Goal: Task Accomplishment & Management: Use online tool/utility

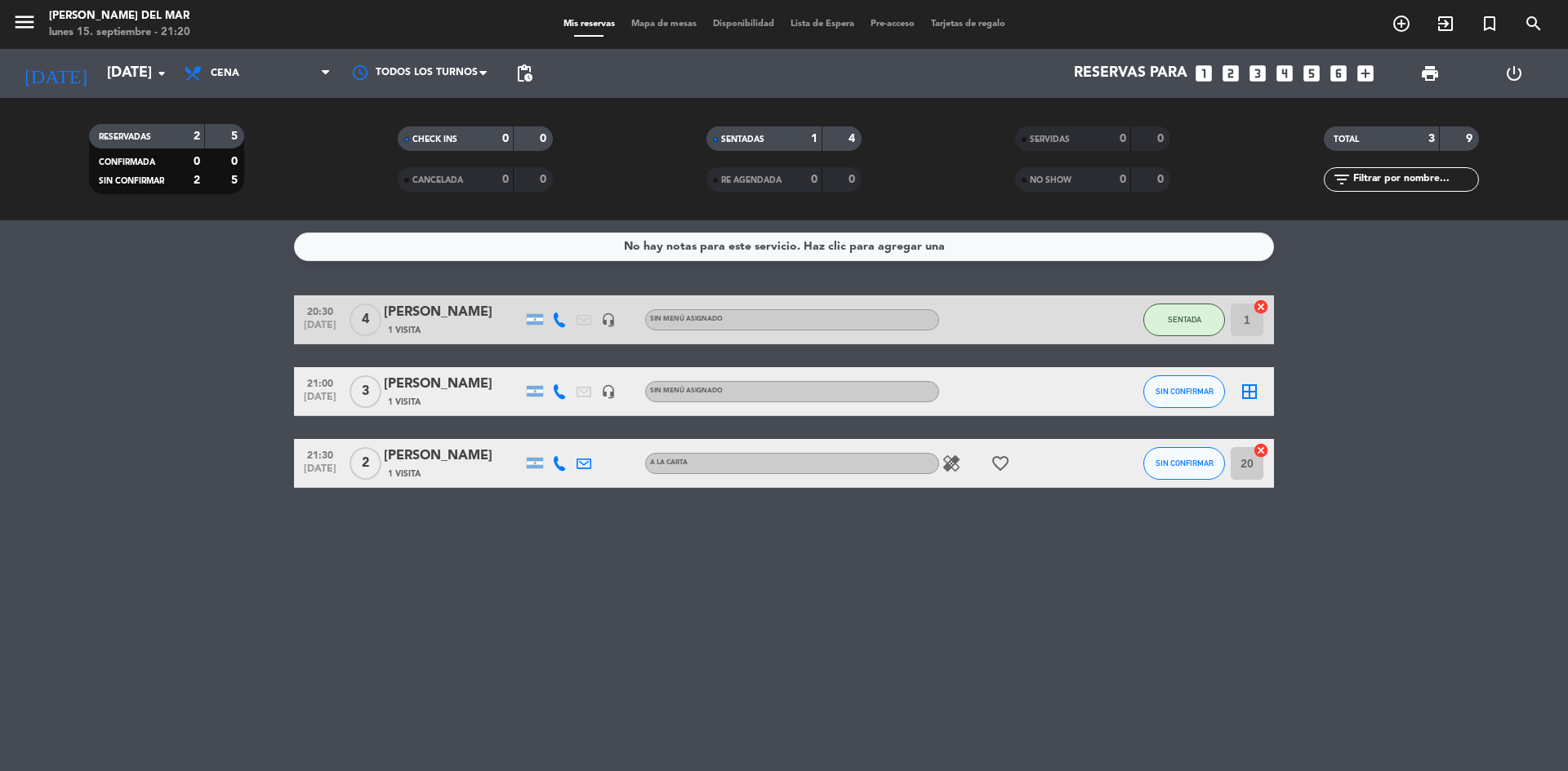
click at [934, 627] on div "No hay notas para este servicio. Haz clic para agregar una 20:30 [DATE] 4 [PERS…" at bounding box center [784, 495] width 1568 height 551
click at [1178, 389] on span "SIN CONFIRMAR" at bounding box center [1184, 392] width 58 height 9
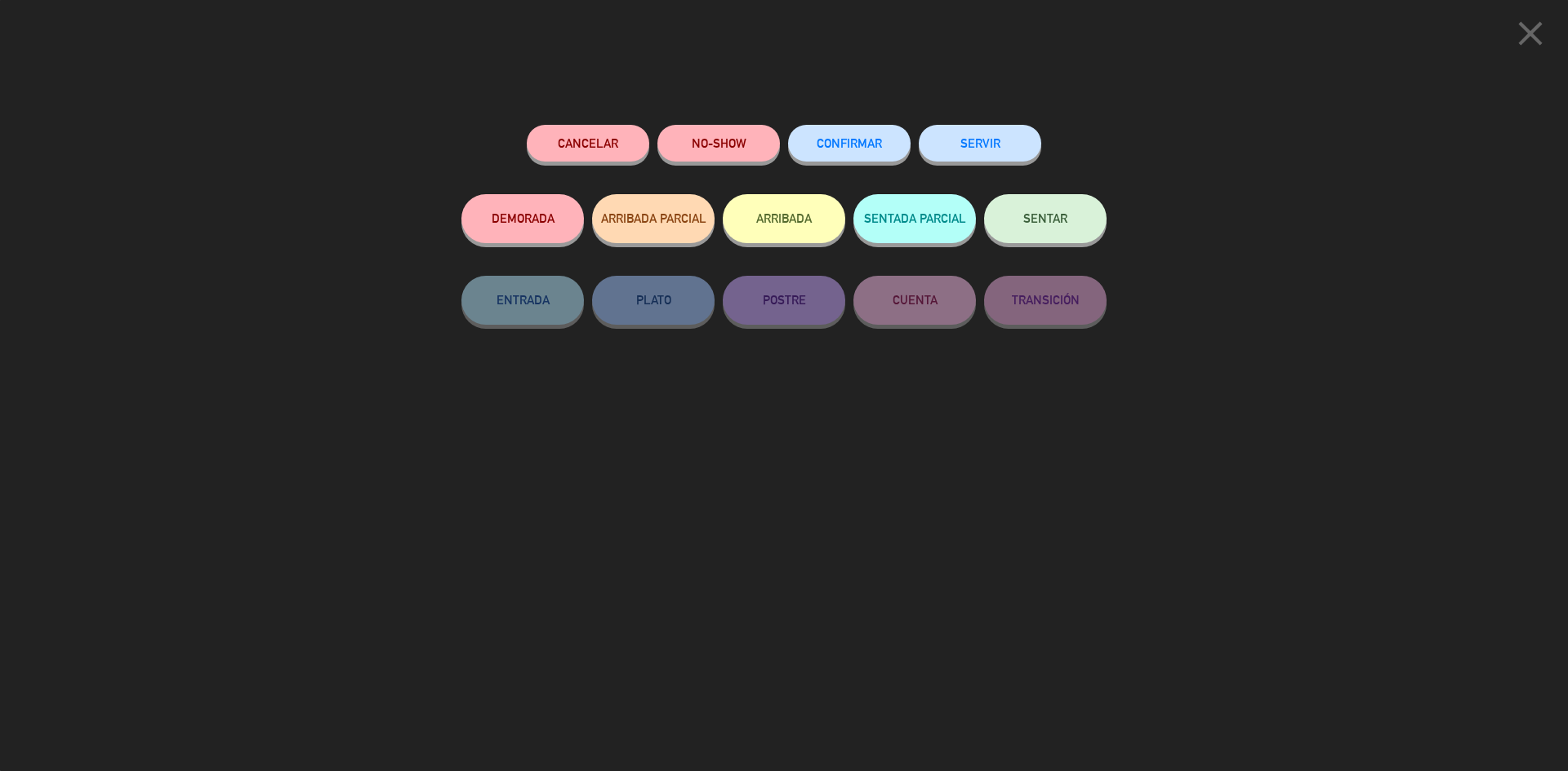
click at [1058, 222] on span "SENTAR" at bounding box center [1046, 218] width 44 height 14
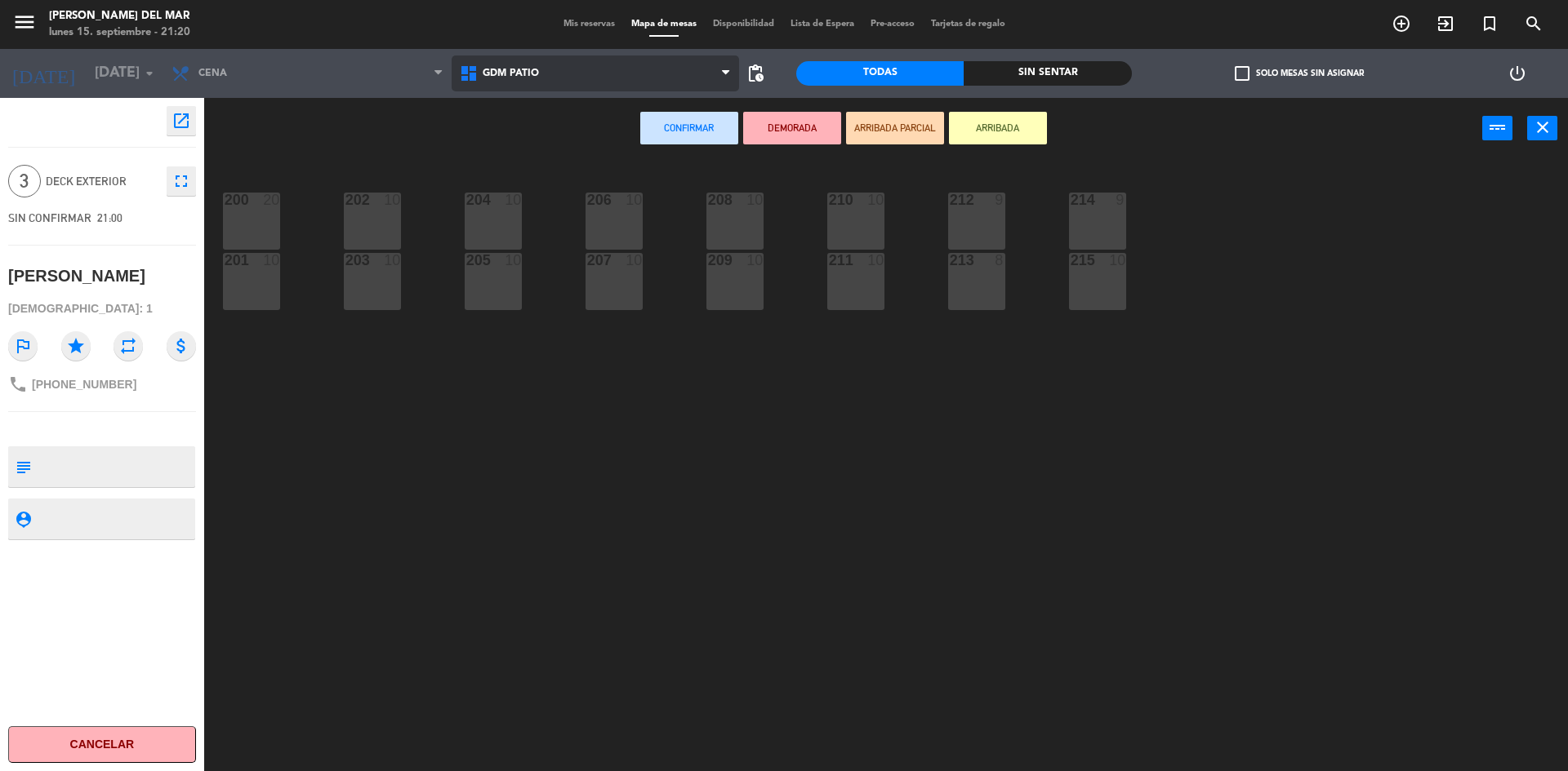
click at [631, 76] on span "GDM PATIO" at bounding box center [595, 73] width 288 height 36
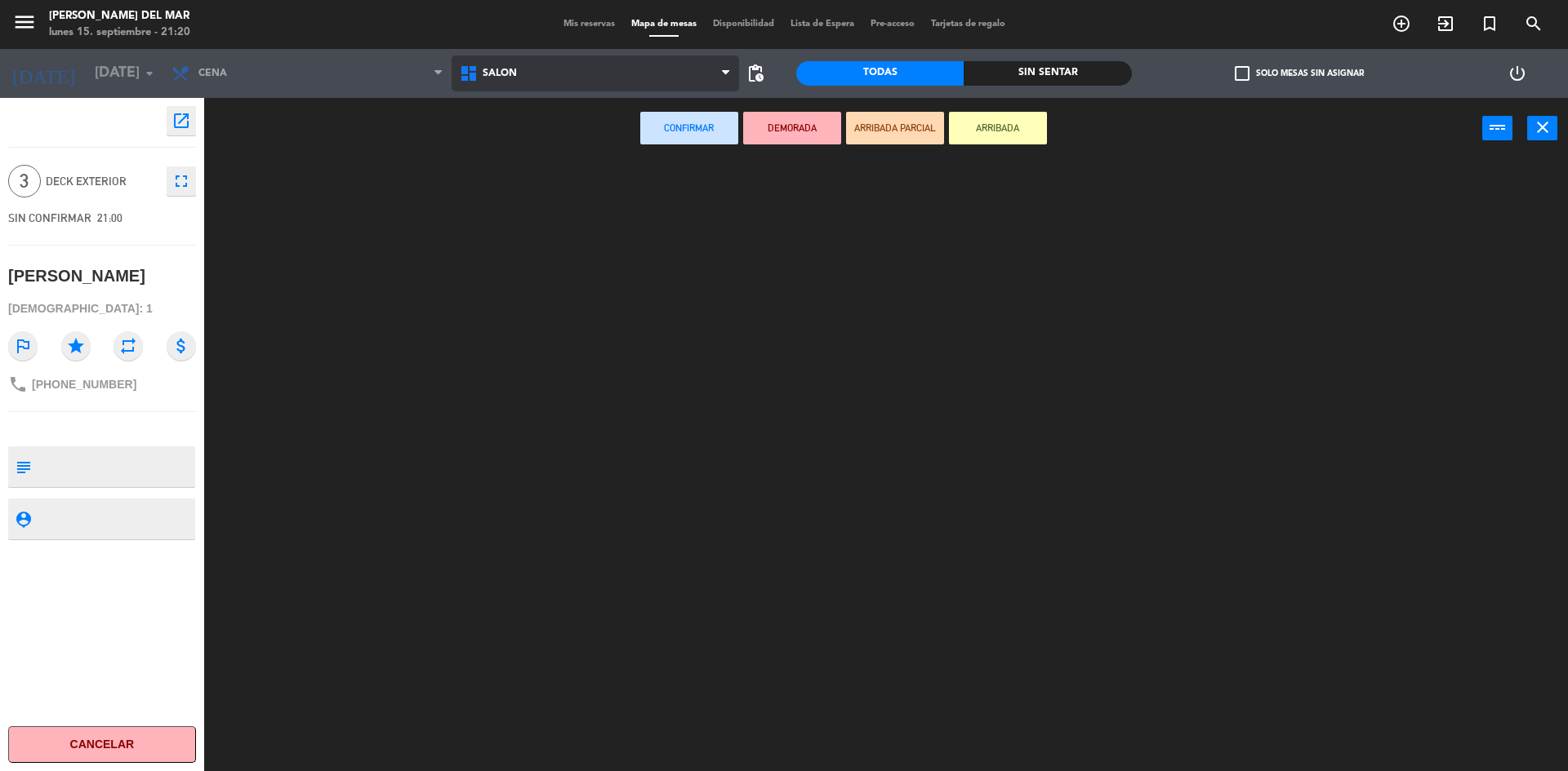
click at [569, 138] on ng-component "menu [PERSON_NAME] del Mar [DATE] 15. septiembre - 21:20 Mis reservas Mapa de m…" at bounding box center [784, 387] width 1568 height 775
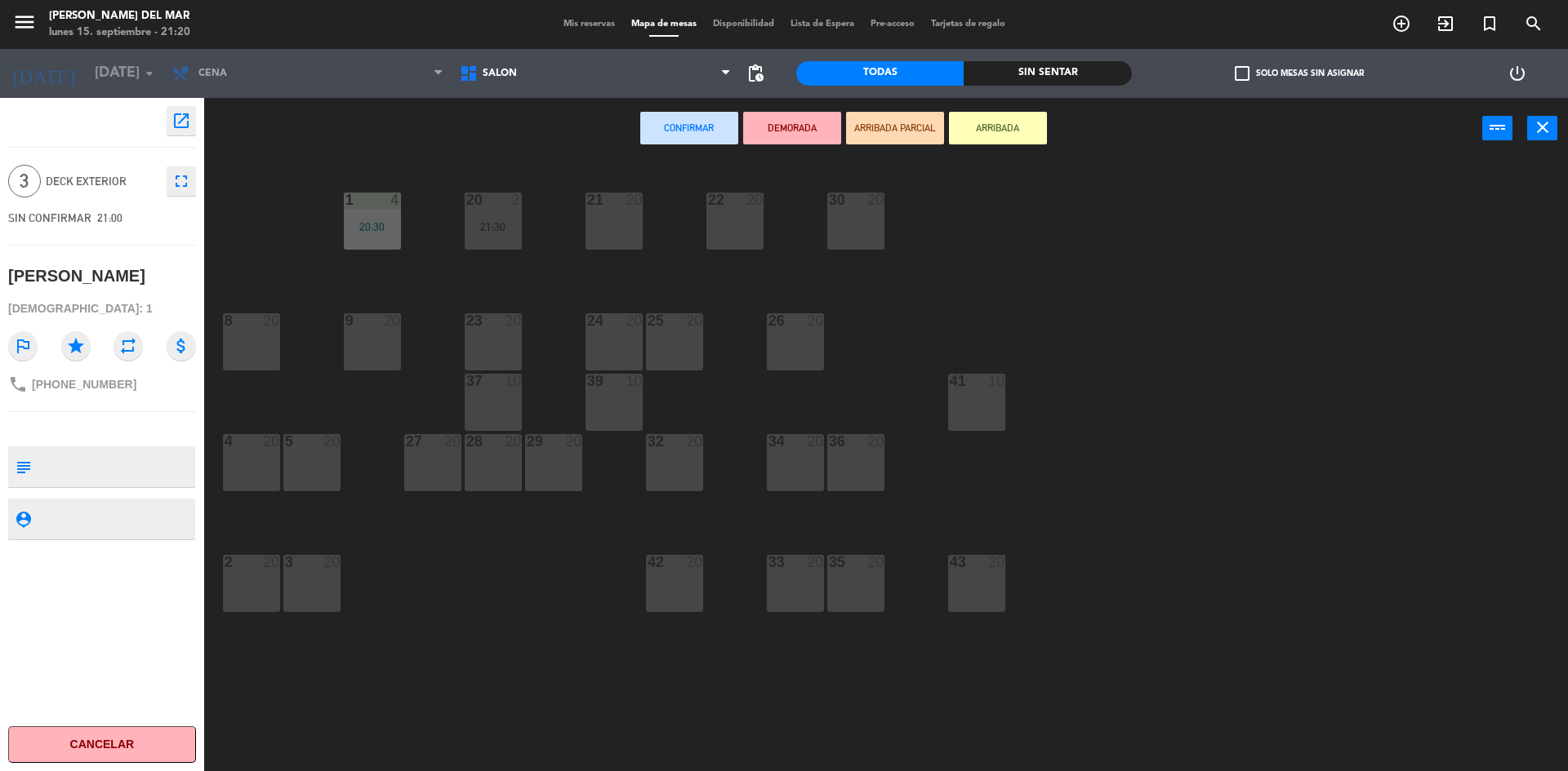
click at [411, 466] on div "27 20" at bounding box center [433, 463] width 57 height 57
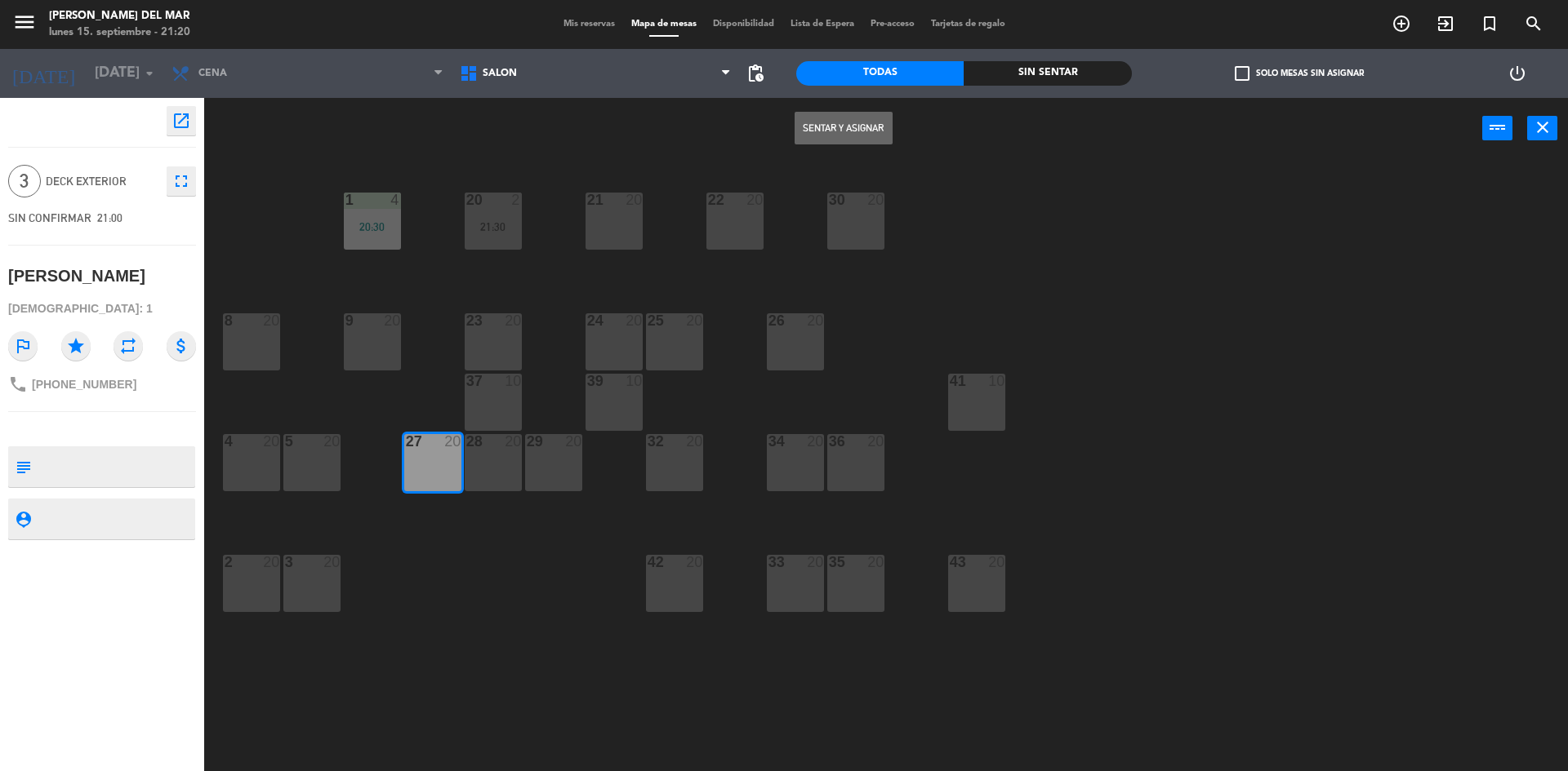
click at [856, 134] on button "Sentar y Asignar" at bounding box center [844, 128] width 98 height 32
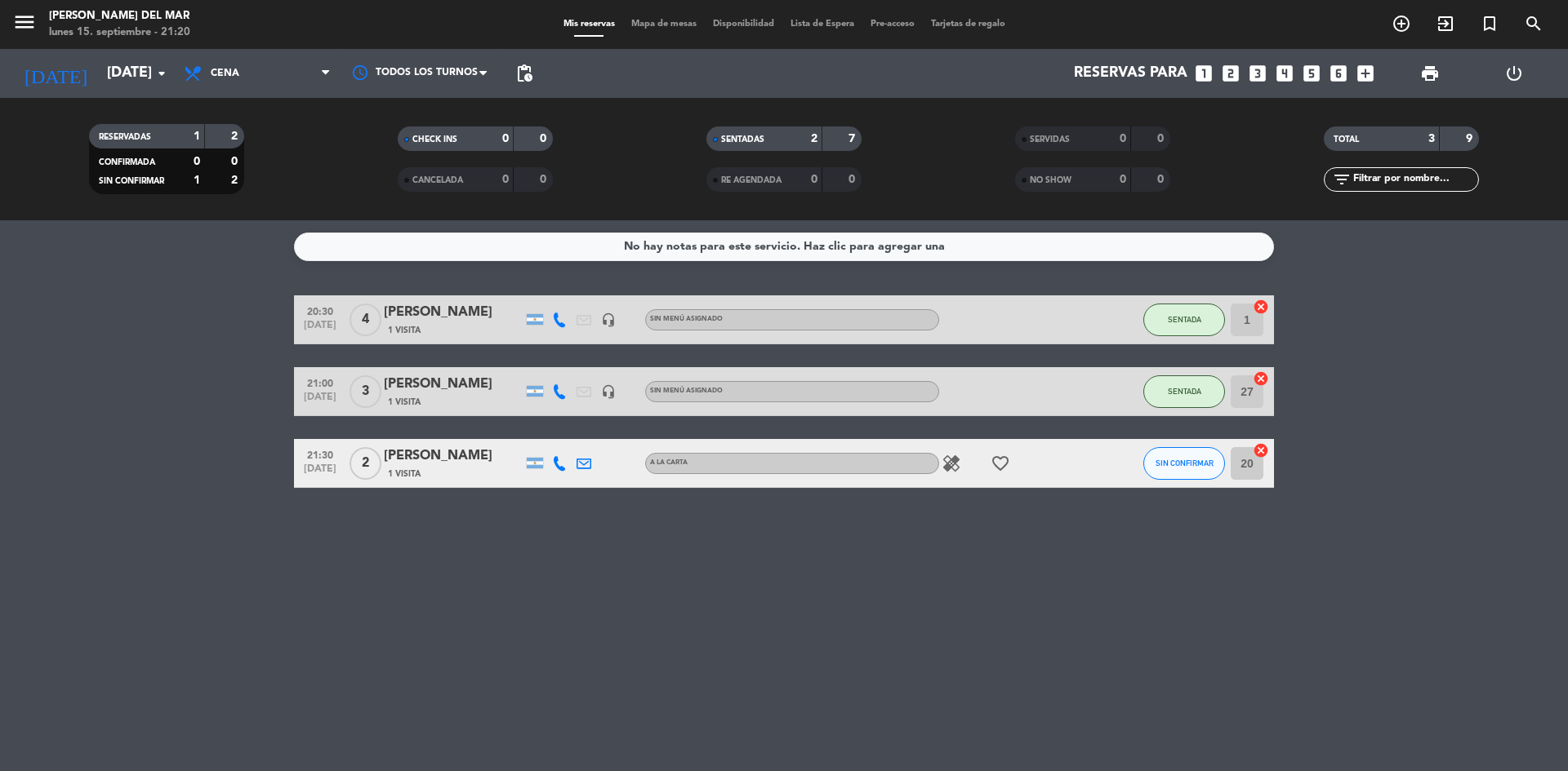
click at [1168, 597] on div "No hay notas para este servicio. Haz clic para agregar una 20:30 [DATE] 4 [PERS…" at bounding box center [784, 495] width 1568 height 551
click at [1218, 576] on div "No hay notas para este servicio. Haz clic para agregar una 20:30 [DATE] 4 [PERS…" at bounding box center [784, 495] width 1568 height 551
click at [1063, 580] on div "No hay notas para este servicio. Haz clic para agregar una 20:30 [DATE] 4 [PERS…" at bounding box center [784, 495] width 1568 height 551
click at [1262, 450] on icon "cancel" at bounding box center [1261, 451] width 17 height 17
click at [1185, 467] on button "SIN CONFIRMAR" at bounding box center [1184, 463] width 82 height 32
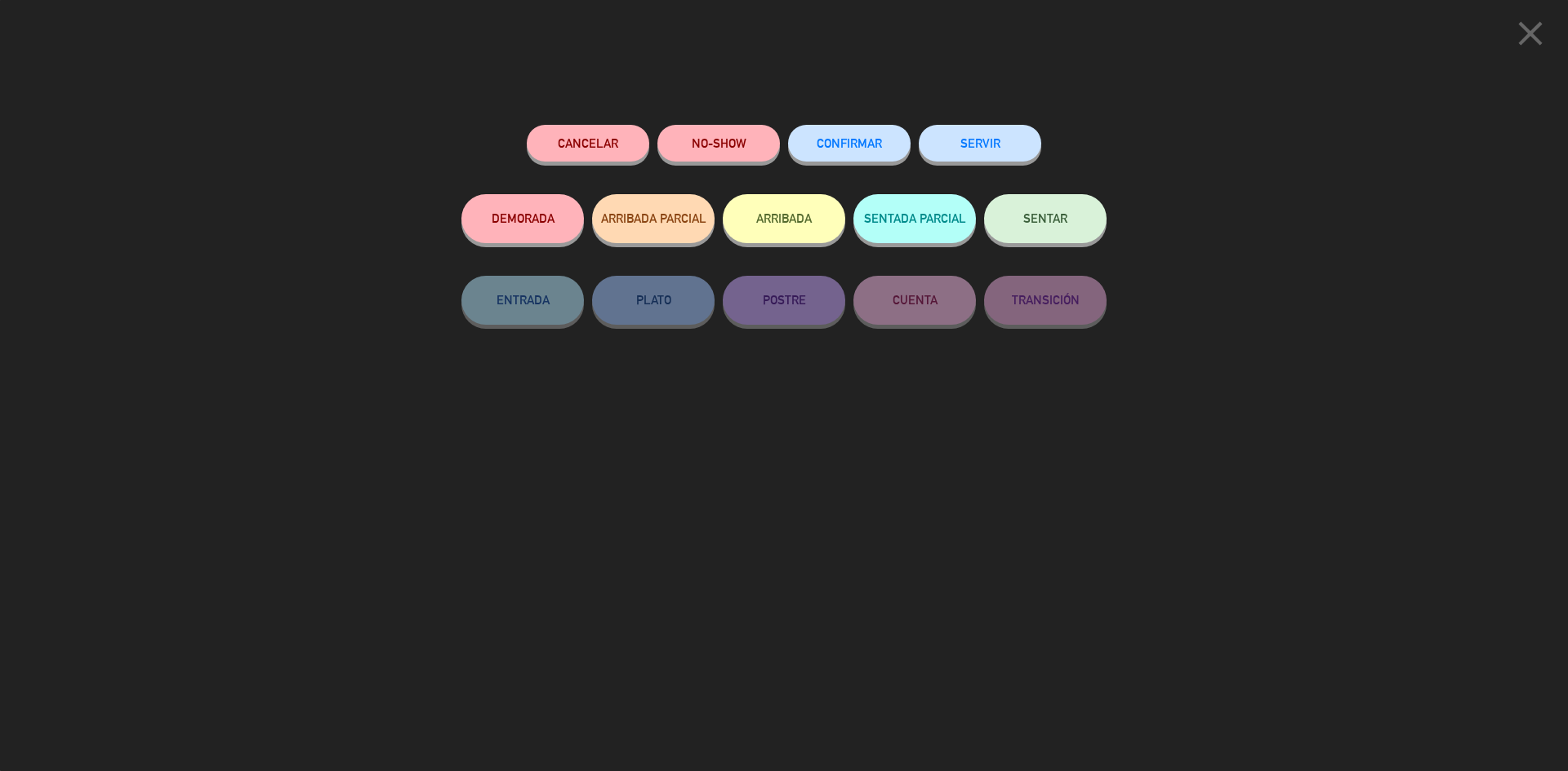
click at [1045, 229] on button "SENTAR" at bounding box center [1045, 218] width 122 height 49
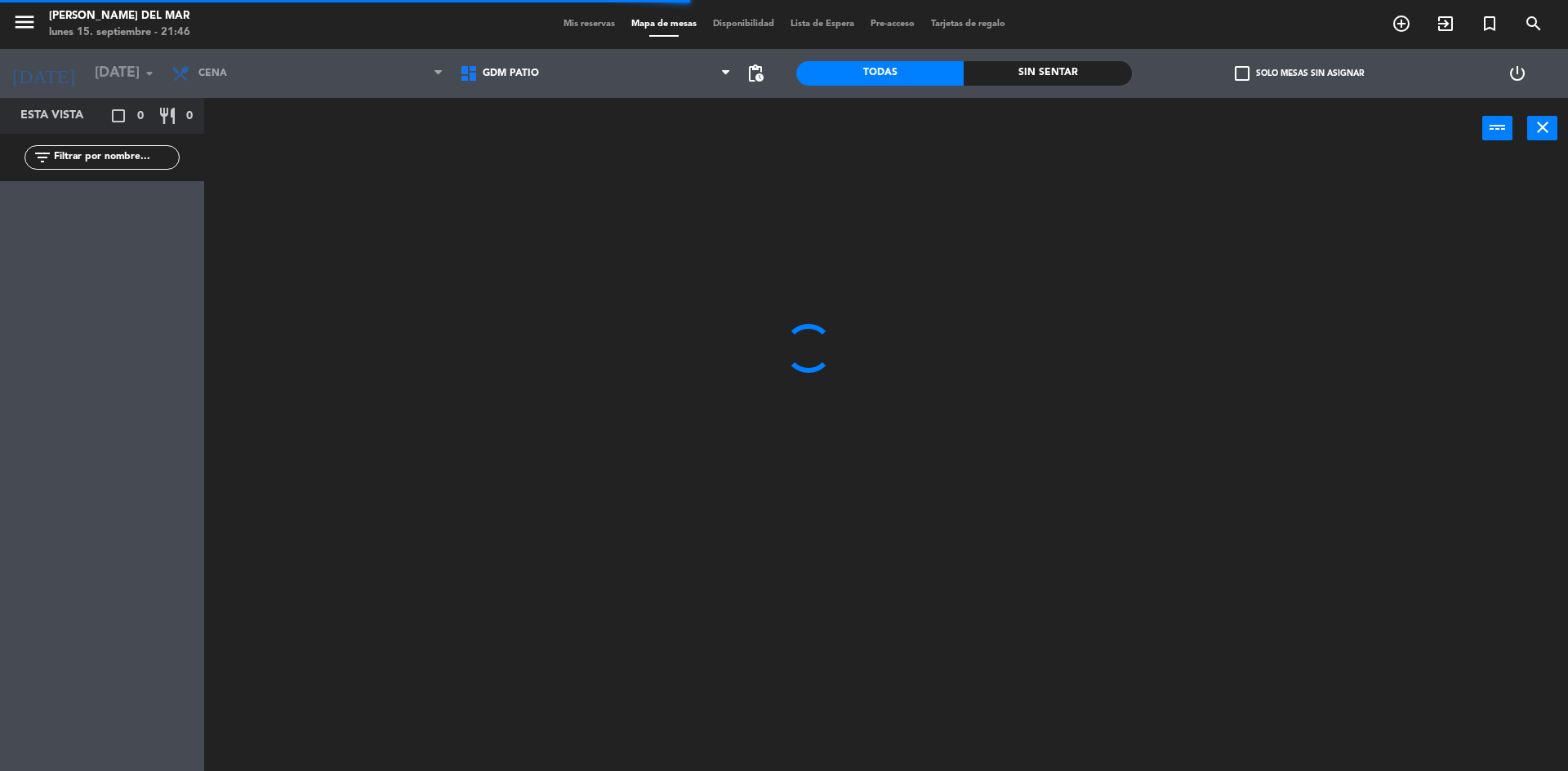
click at [633, 77] on span "GDM PATIO" at bounding box center [595, 73] width 288 height 36
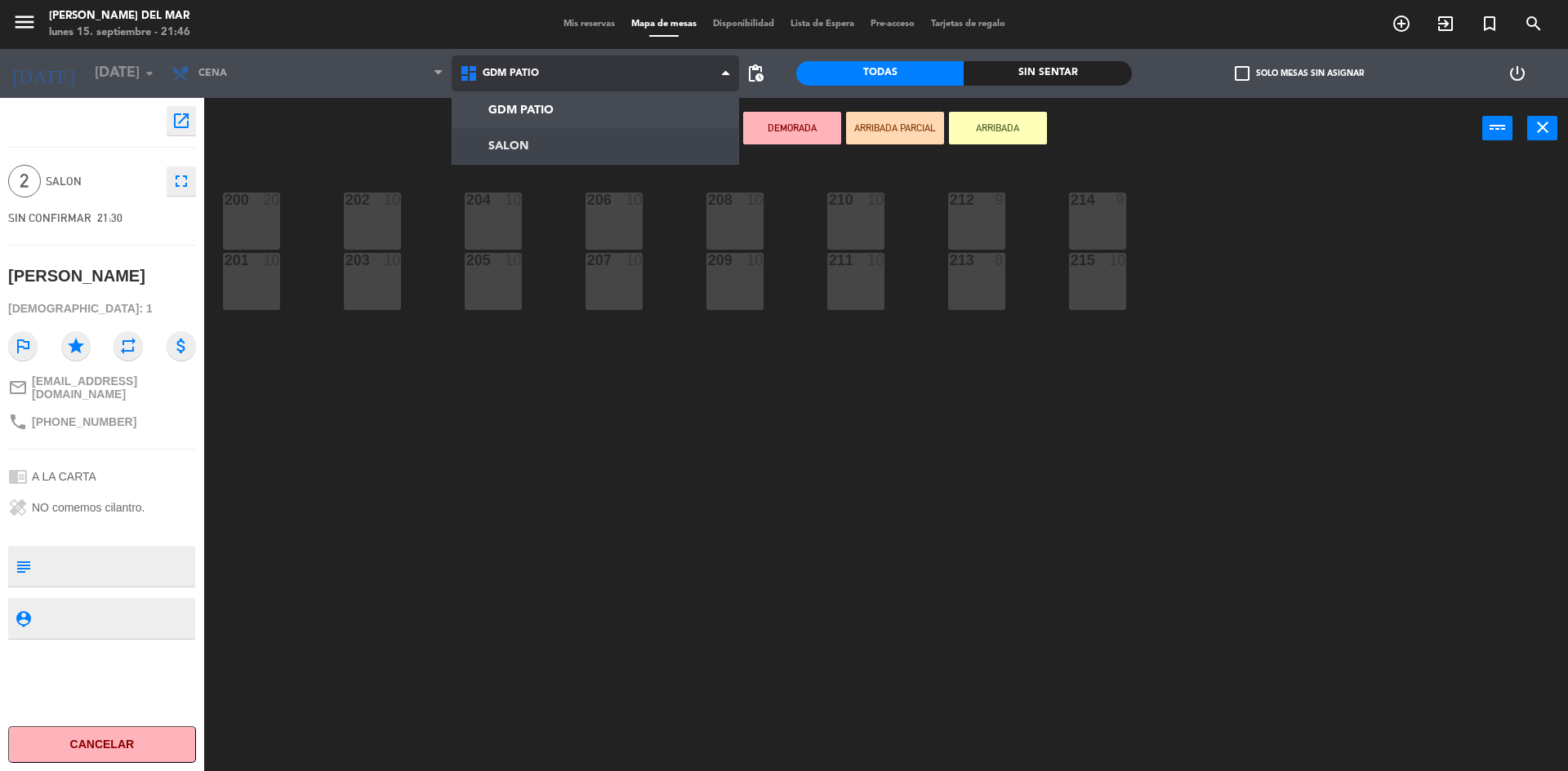
click at [543, 143] on ng-component "menu [PERSON_NAME] del Mar [DATE] 15. septiembre - 21:46 Mis reservas Mapa de m…" at bounding box center [784, 387] width 1568 height 775
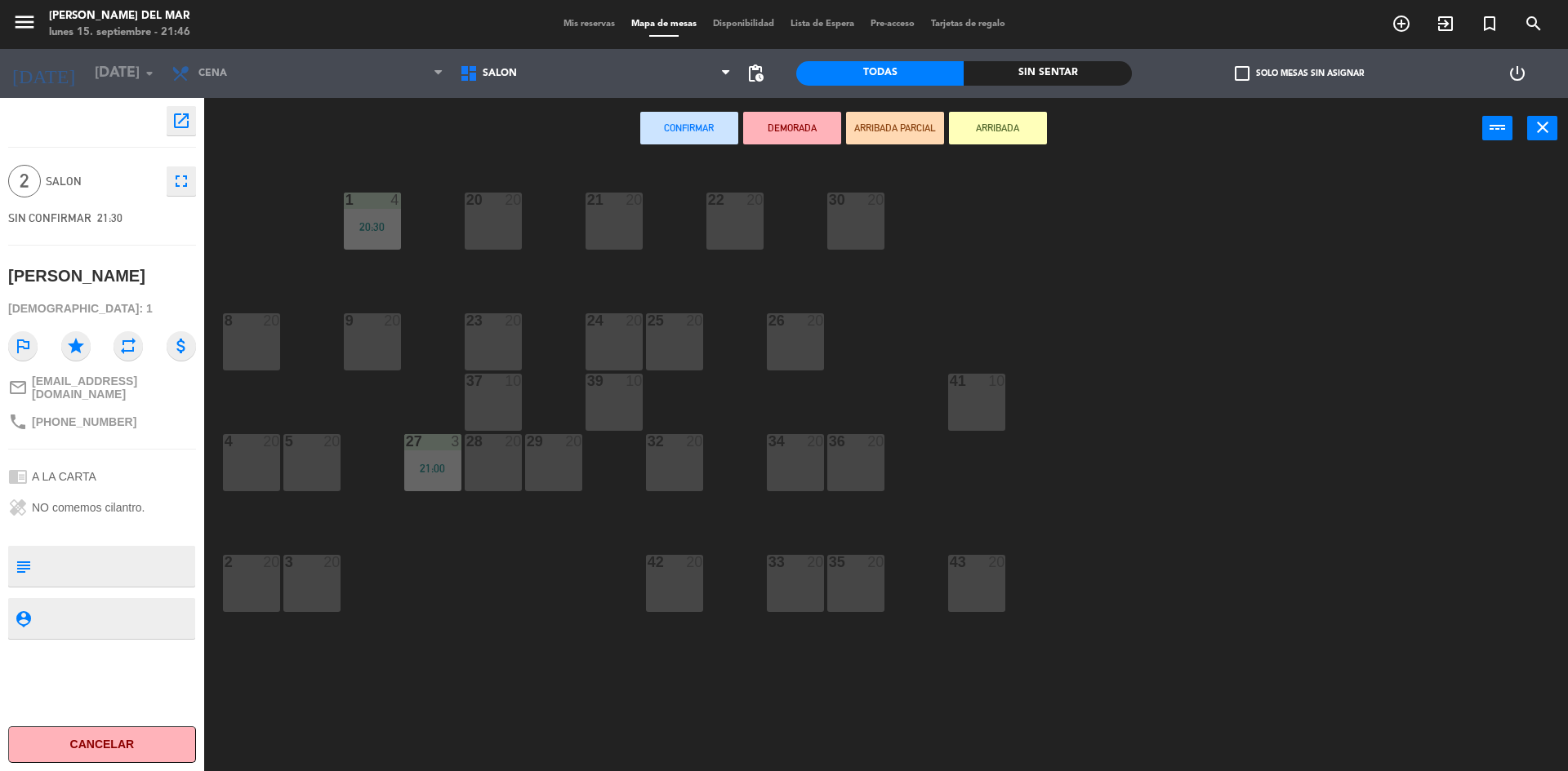
click at [994, 585] on div "43 20" at bounding box center [976, 583] width 57 height 57
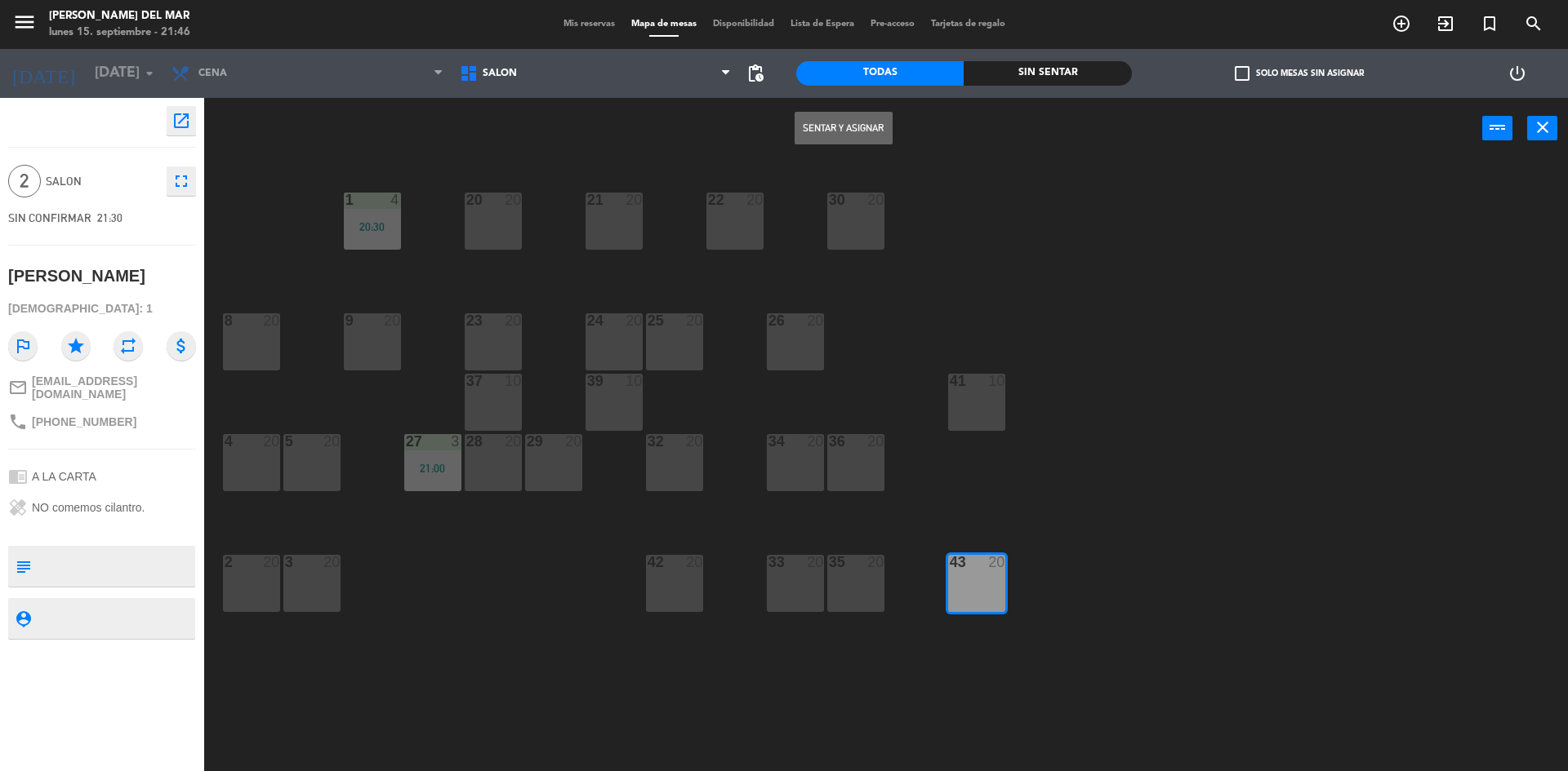
click at [829, 138] on button "Sentar y Asignar" at bounding box center [844, 128] width 98 height 32
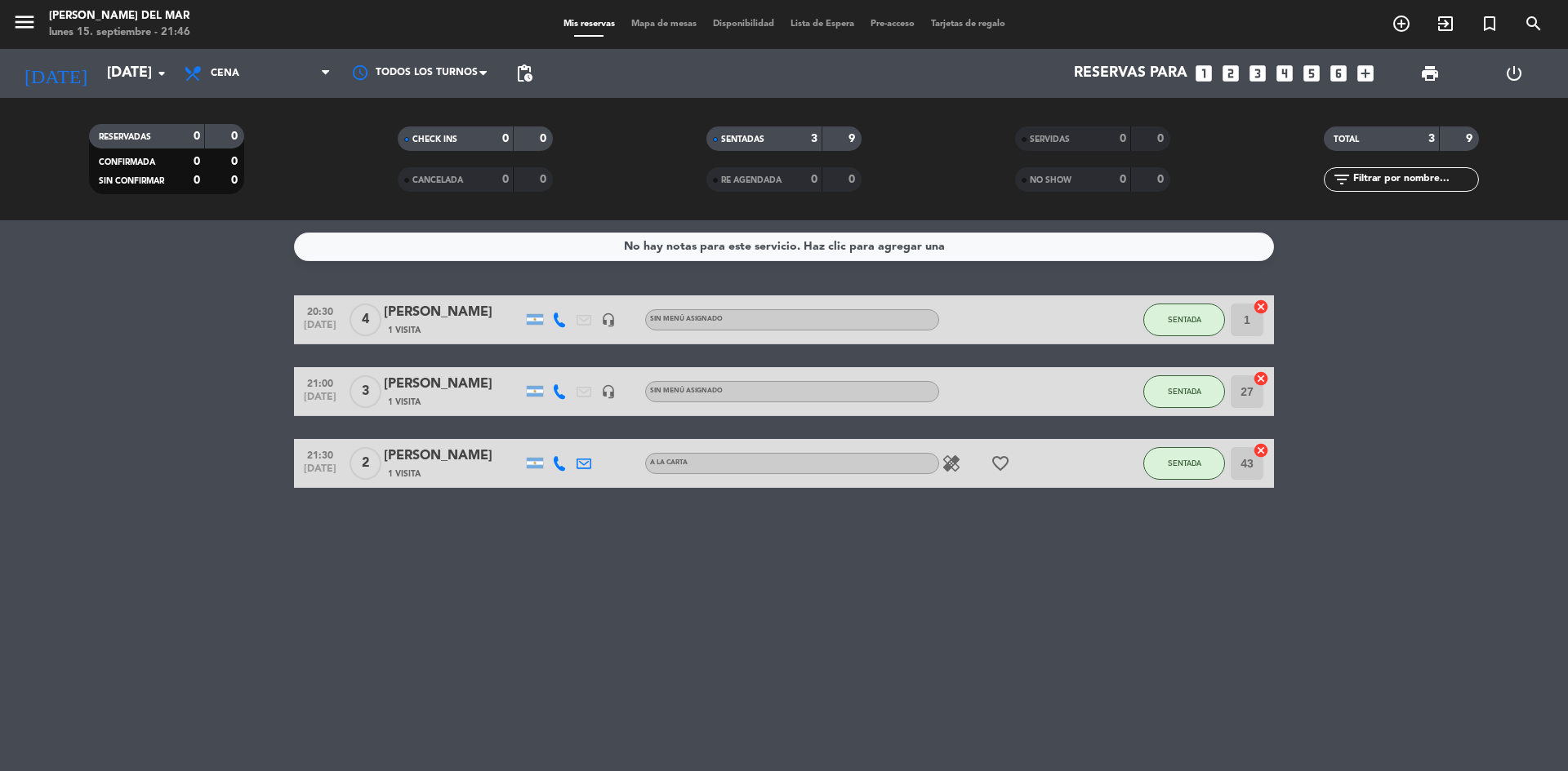
click at [981, 648] on div "No hay notas para este servicio. Haz clic para agregar una 20:30 [DATE] 4 [PERS…" at bounding box center [784, 495] width 1568 height 551
click at [1361, 570] on div "No hay notas para este servicio. Haz clic para agregar una 20:30 [DATE] 4 [PERS…" at bounding box center [784, 495] width 1568 height 551
click at [1282, 599] on div "No hay notas para este servicio. Haz clic para agregar una 20:30 [DATE] 4 [PERS…" at bounding box center [784, 495] width 1568 height 551
click at [1238, 652] on div "No hay notas para este servicio. Haz clic para agregar una 20:30 [DATE] 4 [PERS…" at bounding box center [784, 495] width 1568 height 551
click at [920, 702] on div "No hay notas para este servicio. Haz clic para agregar una 20:30 [DATE] 4 [PERS…" at bounding box center [784, 495] width 1568 height 551
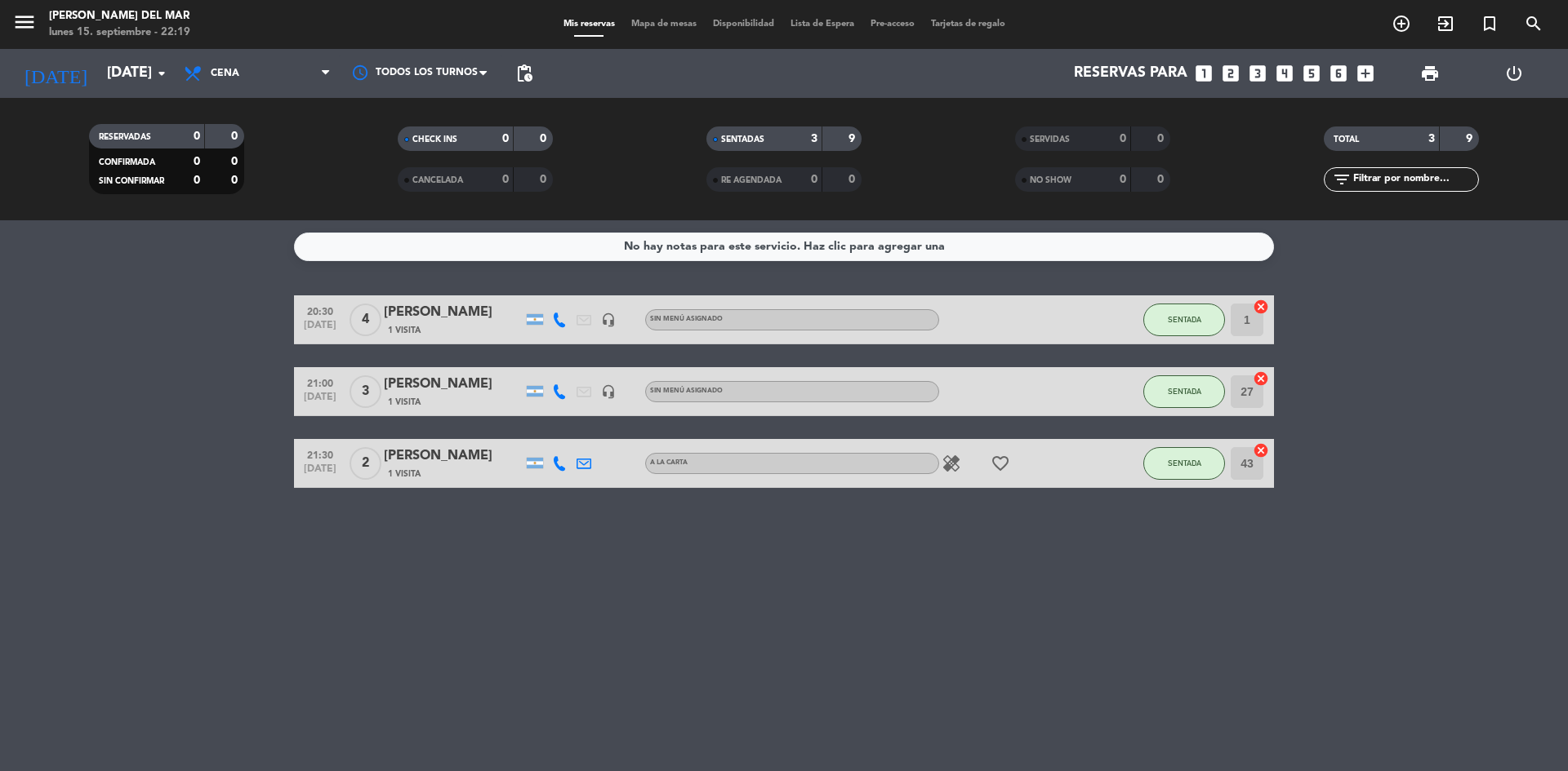
click at [1002, 465] on icon "favorite_border" at bounding box center [999, 463] width 19 height 19
click at [1225, 582] on div "No hay notas para este servicio. Haz clic para agregar una 20:30 [DATE] 4 [PERS…" at bounding box center [784, 495] width 1568 height 551
drag, startPoint x: 1226, startPoint y: 582, endPoint x: 1135, endPoint y: 583, distance: 91.0
click at [1135, 583] on div "No hay notas para este servicio. Haz clic para agregar una 20:30 [DATE] 4 [PERS…" at bounding box center [784, 495] width 1568 height 551
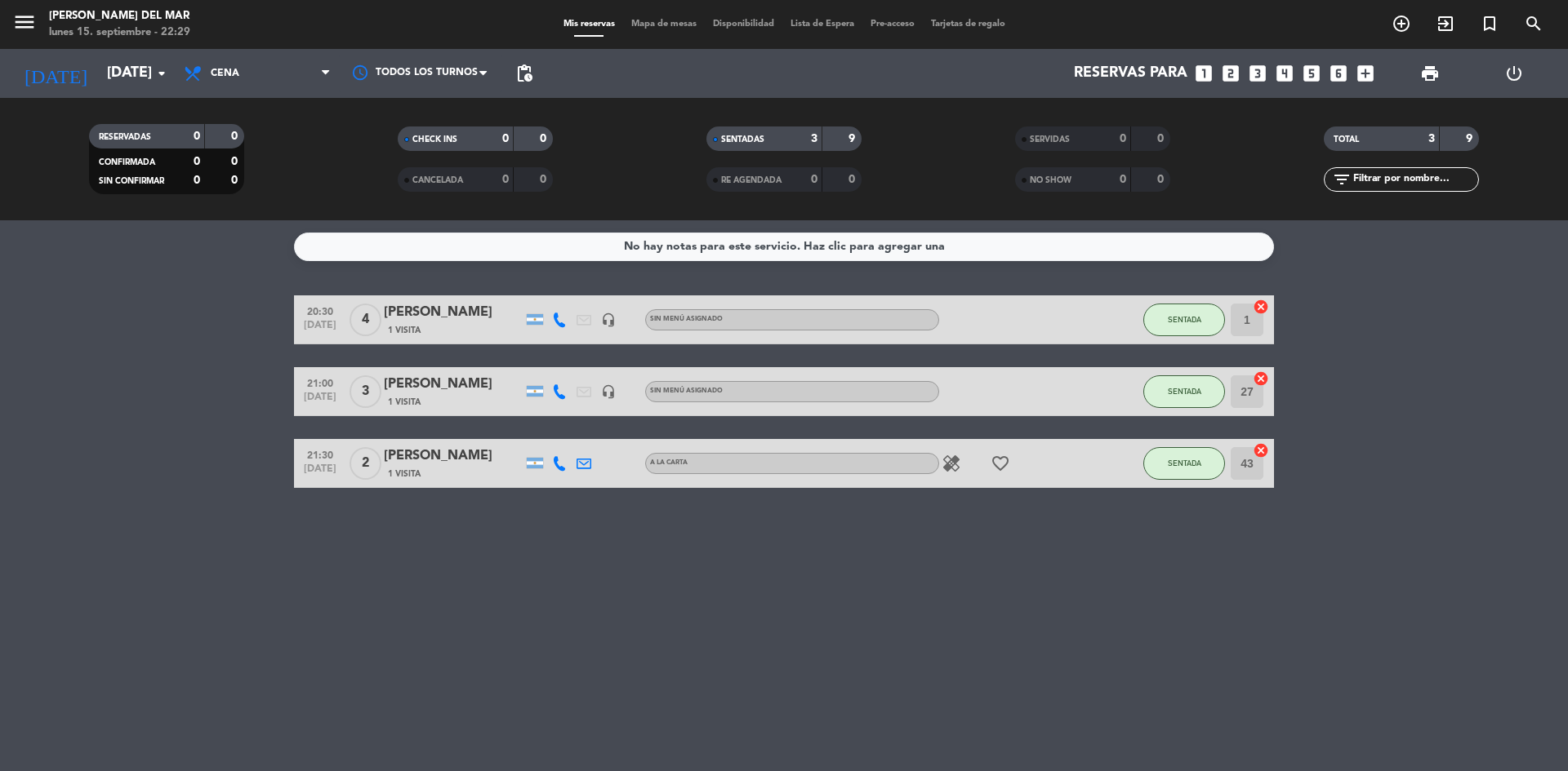
click at [1013, 621] on div "No hay notas para este servicio. Haz clic para agregar una 20:30 [DATE] 4 [PERS…" at bounding box center [784, 495] width 1568 height 551
